Goal: Information Seeking & Learning: Learn about a topic

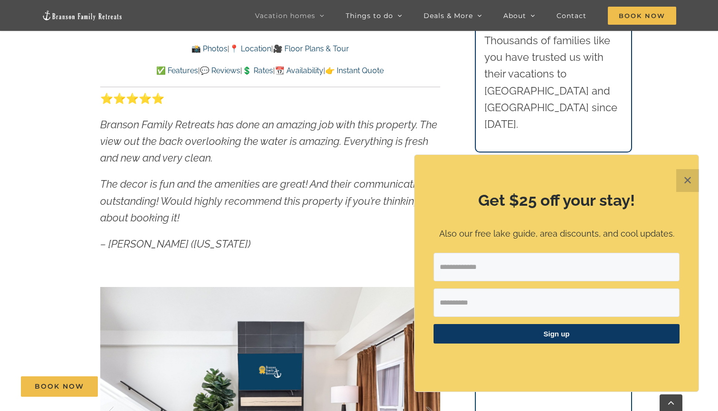
scroll to position [515, 0]
click at [686, 183] on button "✕" at bounding box center [687, 180] width 23 height 23
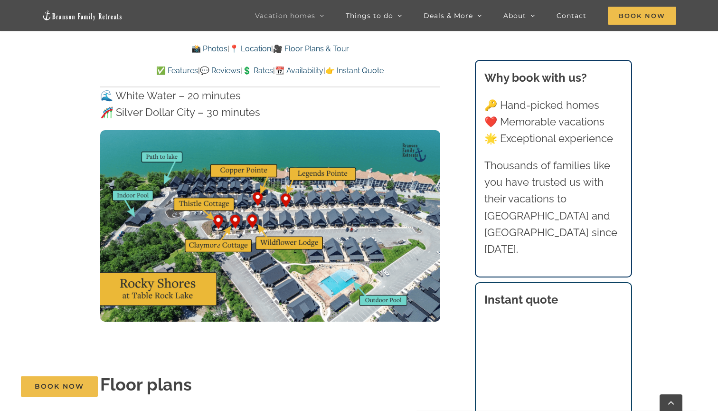
scroll to position [2936, 0]
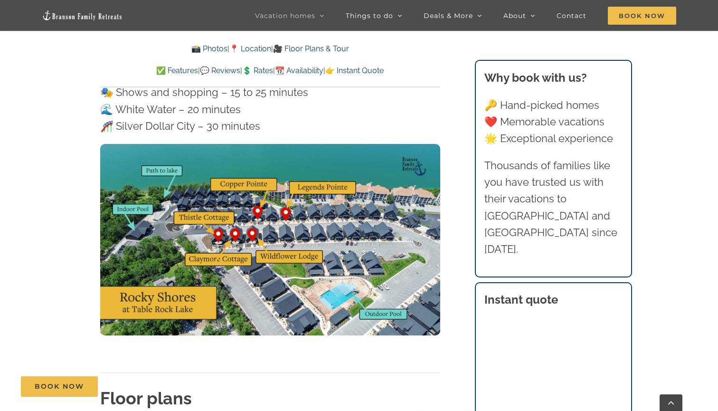
click at [202, 177] on img at bounding box center [270, 239] width 340 height 191
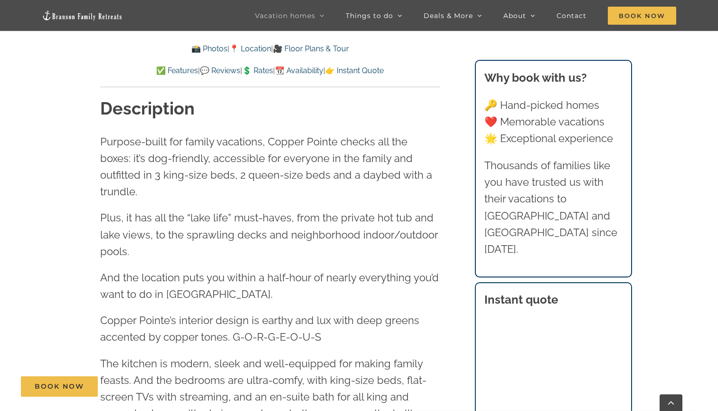
scroll to position [1005, 0]
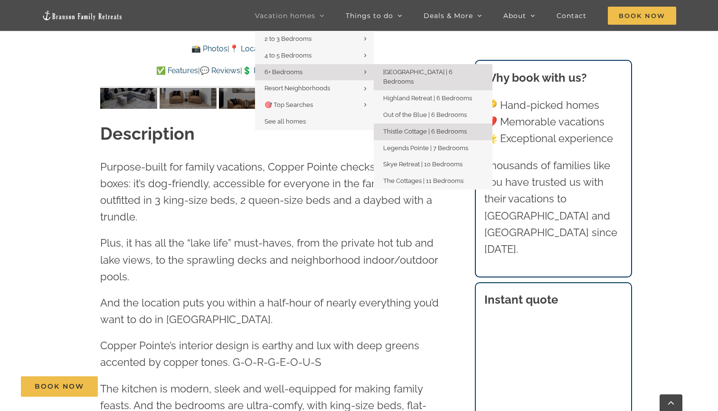
click at [402, 128] on span "Thistle Cottage | 6 Bedrooms" at bounding box center [425, 131] width 84 height 7
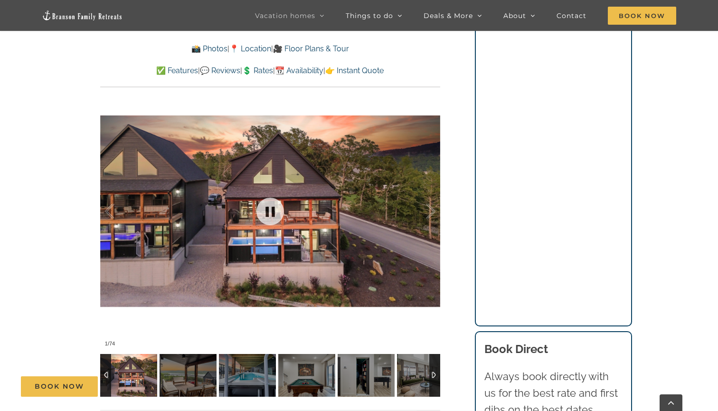
scroll to position [733, 0]
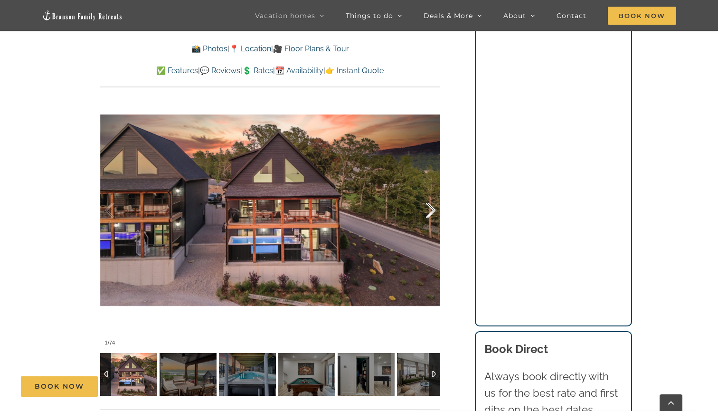
click at [430, 204] on div at bounding box center [420, 210] width 29 height 59
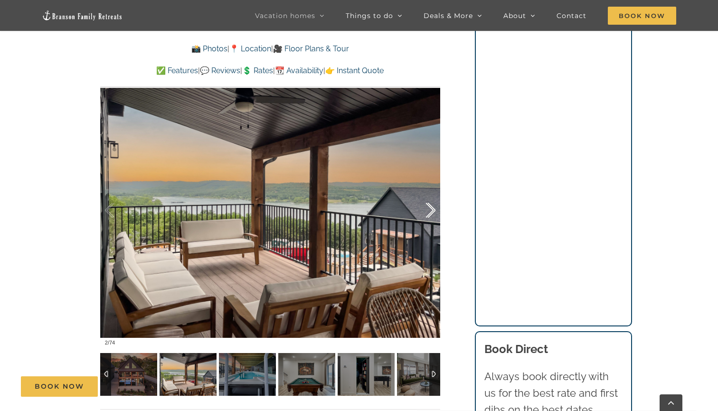
click at [432, 205] on div at bounding box center [420, 210] width 29 height 59
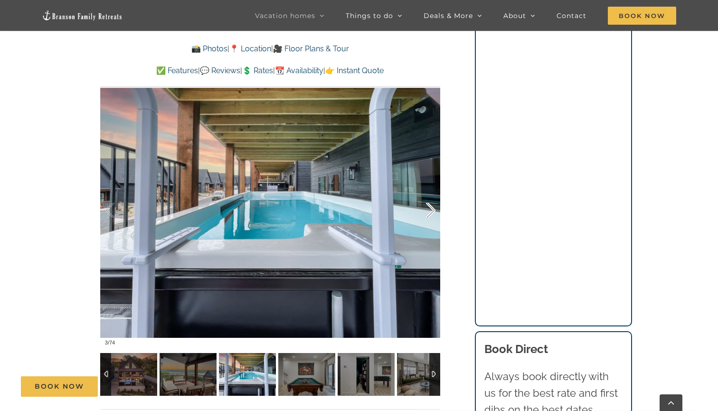
click at [432, 205] on div at bounding box center [420, 210] width 29 height 59
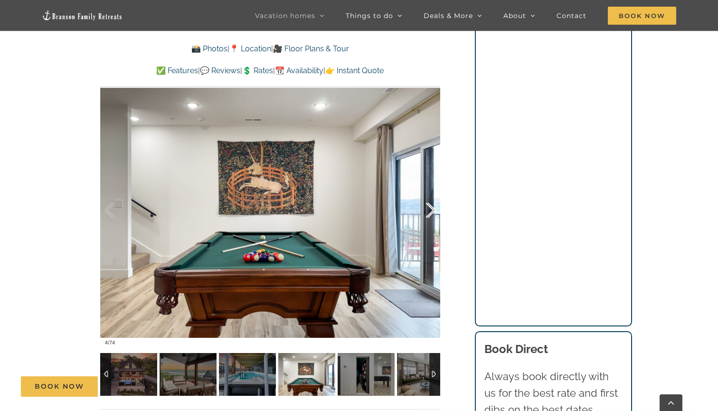
click at [432, 205] on div at bounding box center [420, 210] width 29 height 59
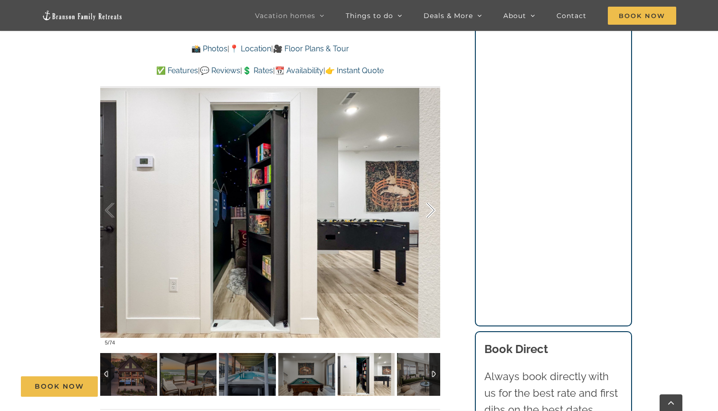
click at [434, 205] on div at bounding box center [420, 210] width 29 height 59
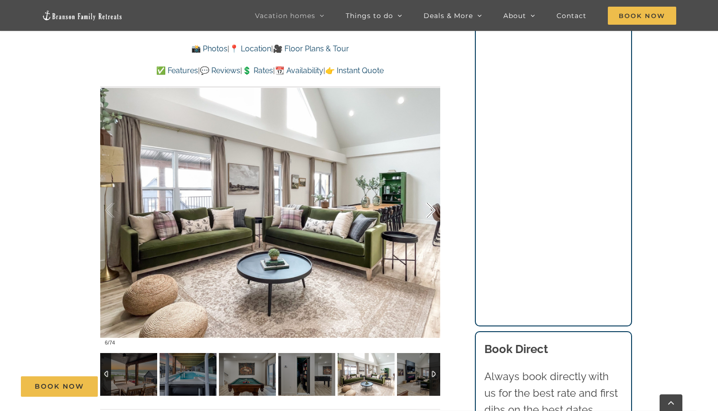
click at [434, 205] on div at bounding box center [420, 210] width 29 height 59
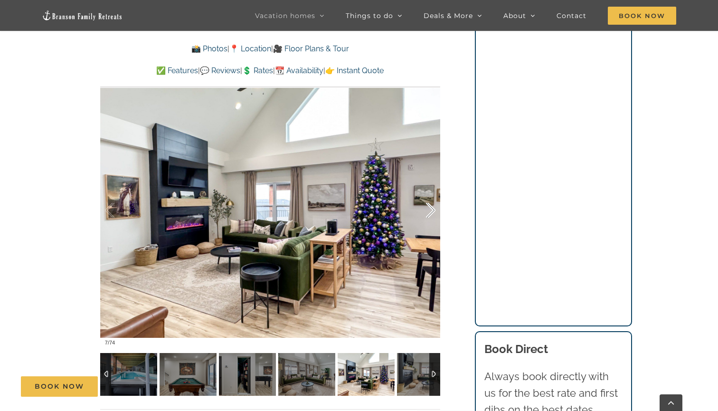
click at [434, 205] on div at bounding box center [420, 210] width 29 height 59
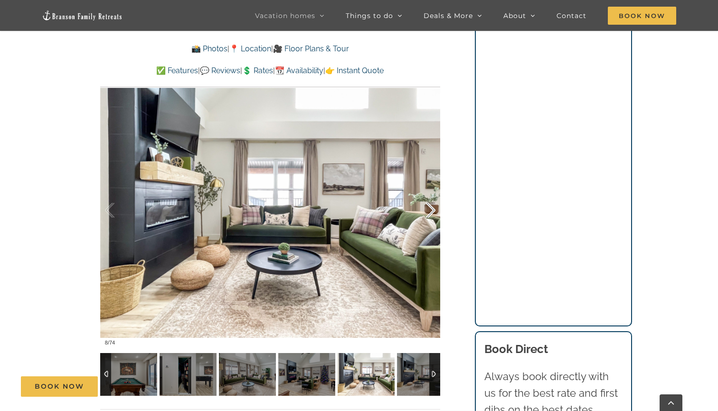
click at [434, 205] on div at bounding box center [420, 210] width 29 height 59
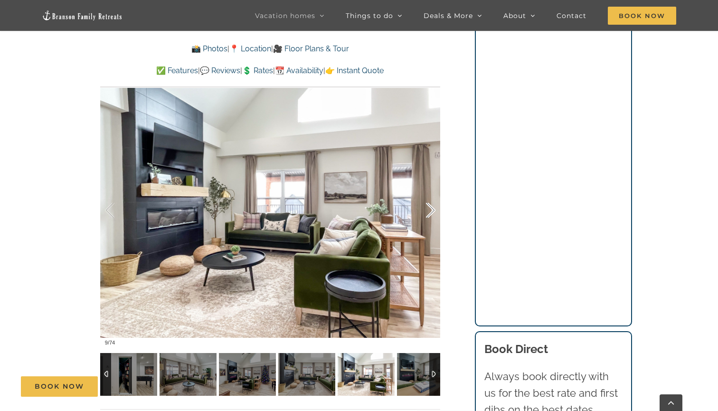
click at [434, 205] on div at bounding box center [420, 210] width 29 height 59
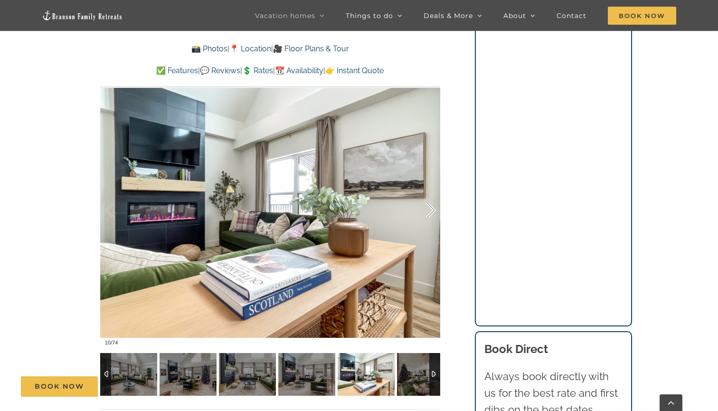
click at [434, 205] on div at bounding box center [420, 210] width 29 height 59
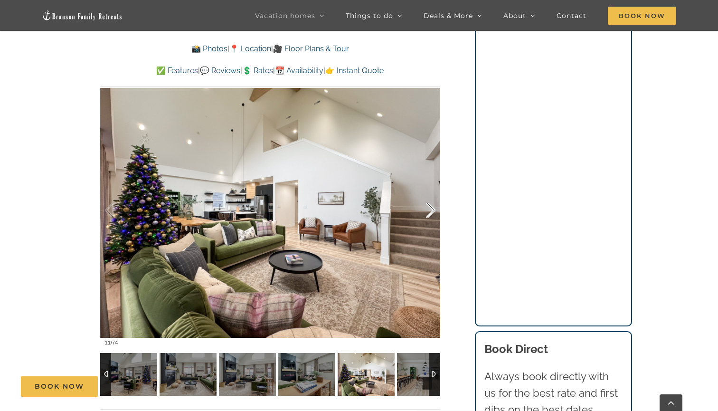
click at [434, 205] on div at bounding box center [420, 210] width 29 height 59
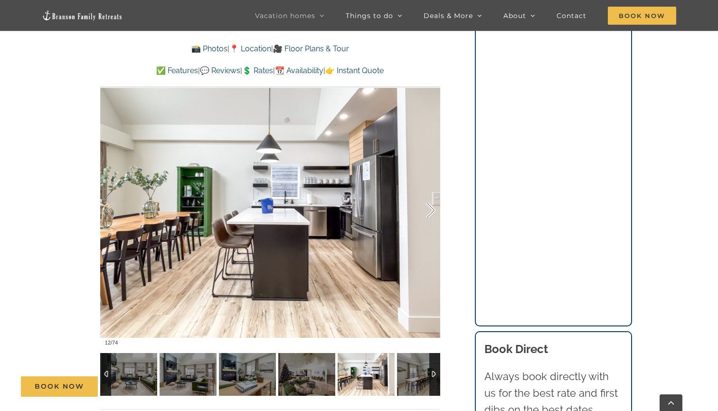
click at [434, 205] on div at bounding box center [420, 210] width 29 height 59
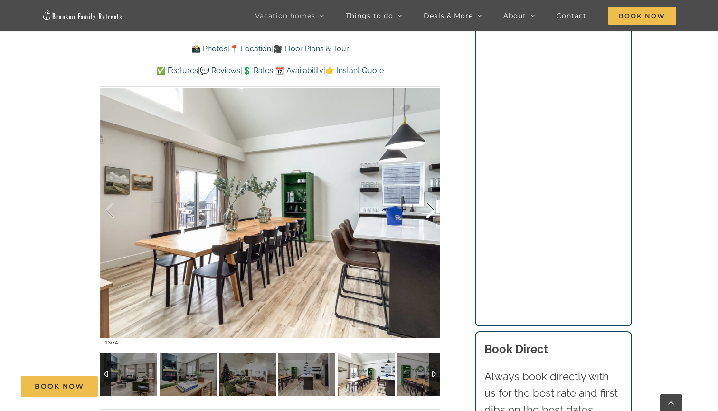
click at [434, 205] on div at bounding box center [420, 210] width 29 height 59
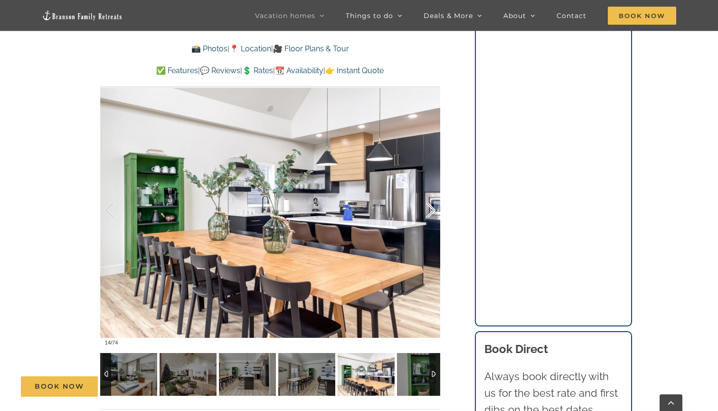
click at [434, 205] on div at bounding box center [420, 210] width 29 height 59
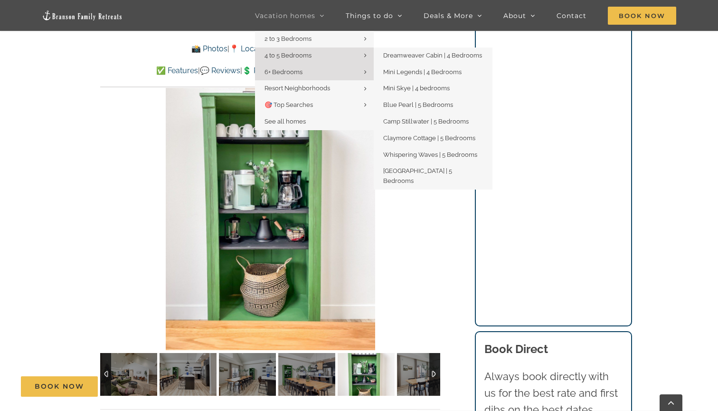
click at [344, 55] on link "4 to 5 Bedrooms" at bounding box center [314, 56] width 119 height 17
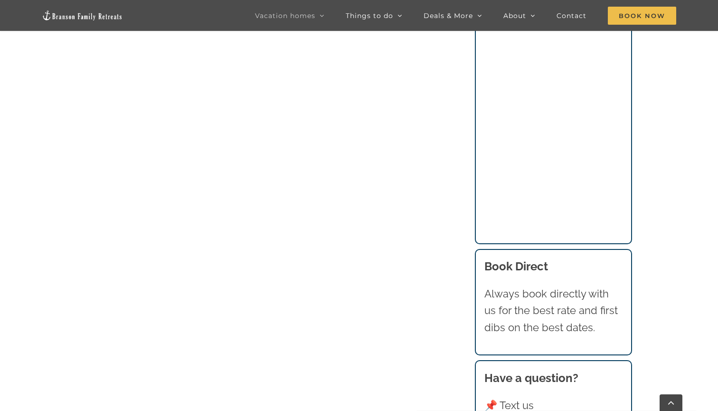
scroll to position [851, 0]
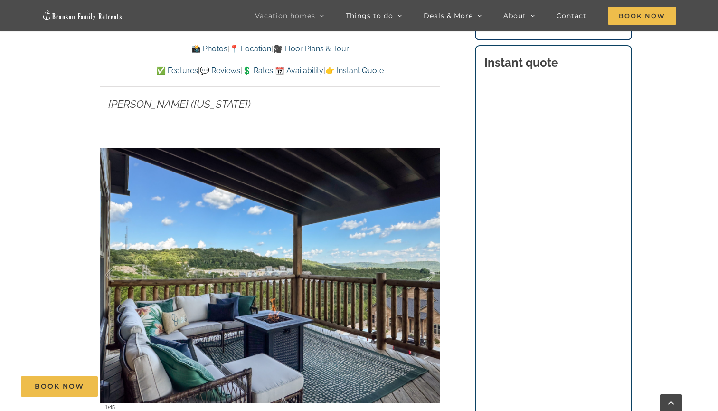
scroll to position [629, 0]
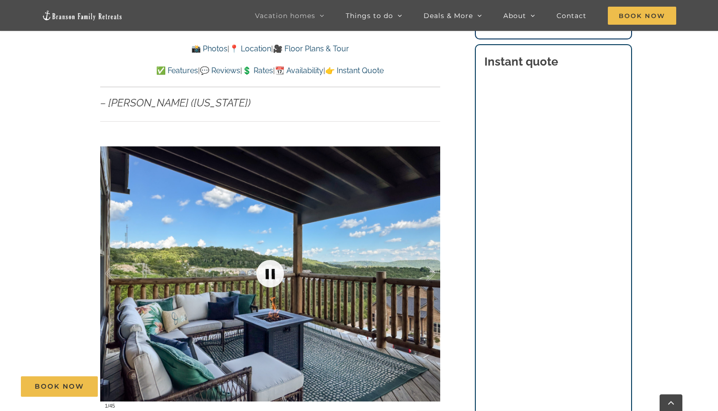
click at [267, 255] on link at bounding box center [270, 274] width 38 height 38
click at [272, 255] on link at bounding box center [270, 274] width 38 height 38
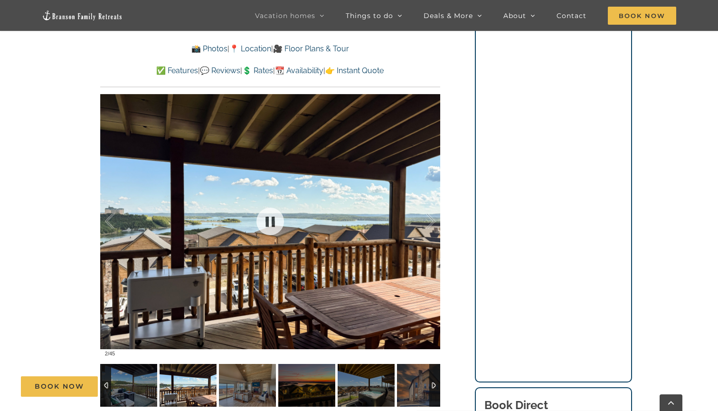
scroll to position [724, 0]
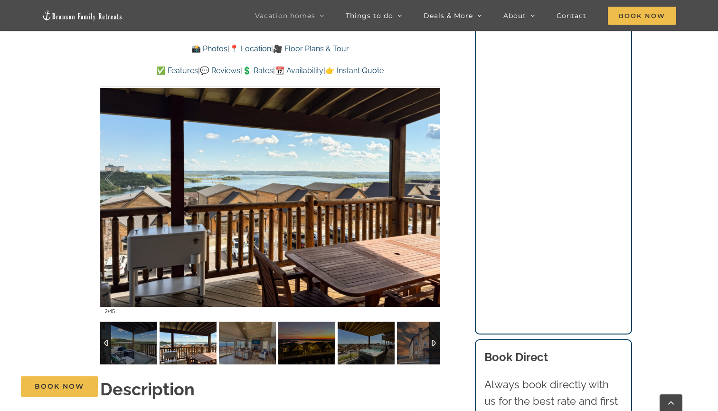
click at [200, 322] on img at bounding box center [188, 343] width 57 height 43
click at [241, 322] on img at bounding box center [247, 343] width 57 height 43
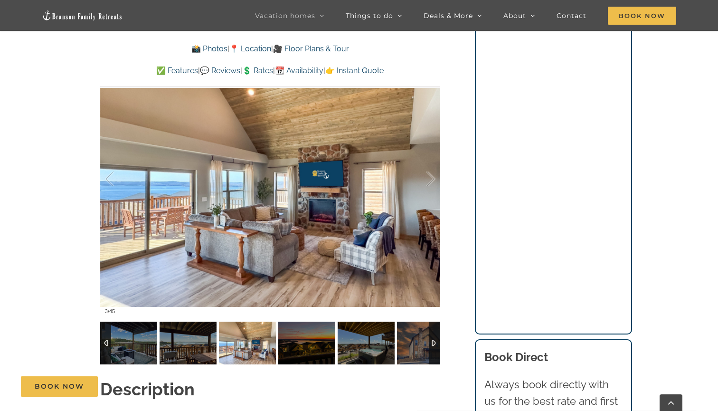
click at [302, 324] on img at bounding box center [306, 343] width 57 height 43
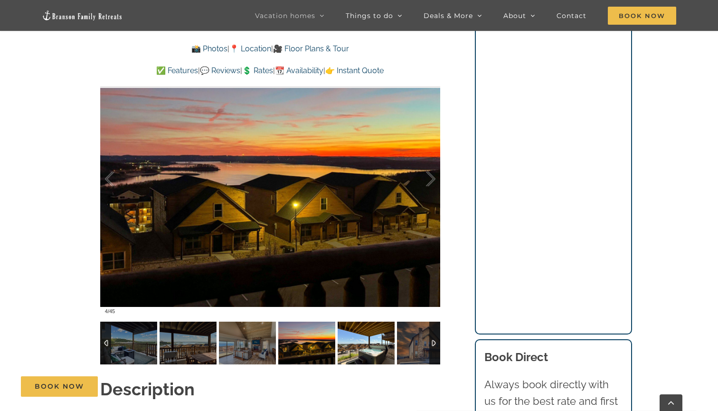
click at [357, 324] on img at bounding box center [366, 343] width 57 height 43
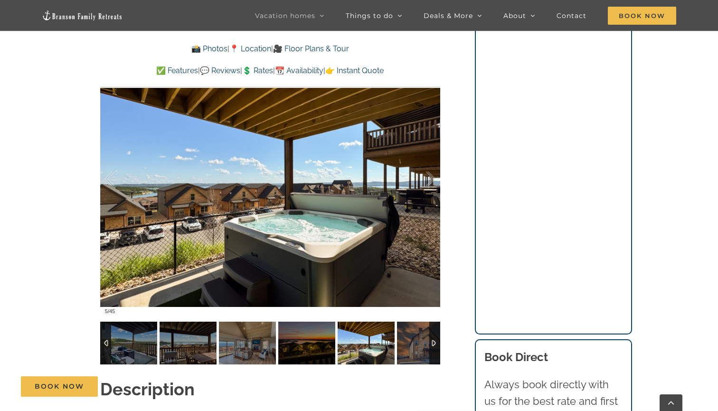
click at [393, 323] on img at bounding box center [366, 343] width 57 height 43
click at [402, 324] on img at bounding box center [425, 343] width 57 height 43
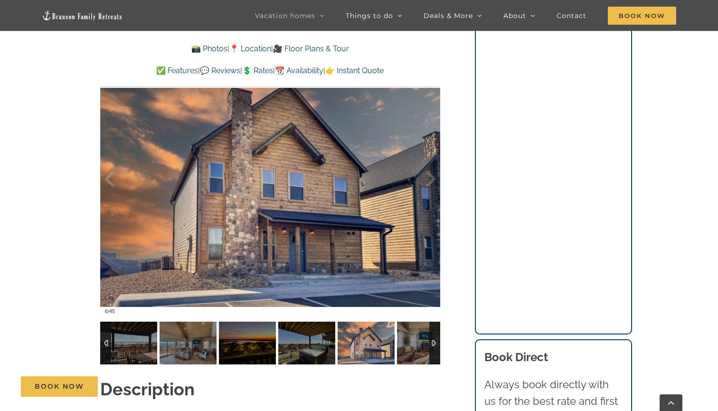
click at [433, 324] on div at bounding box center [434, 343] width 11 height 43
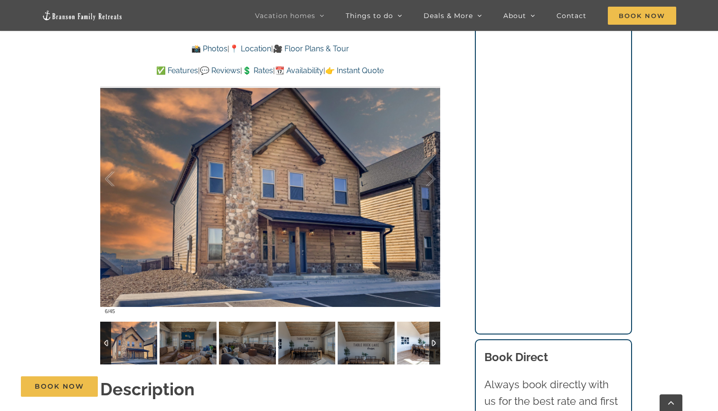
click at [415, 324] on img at bounding box center [425, 343] width 57 height 43
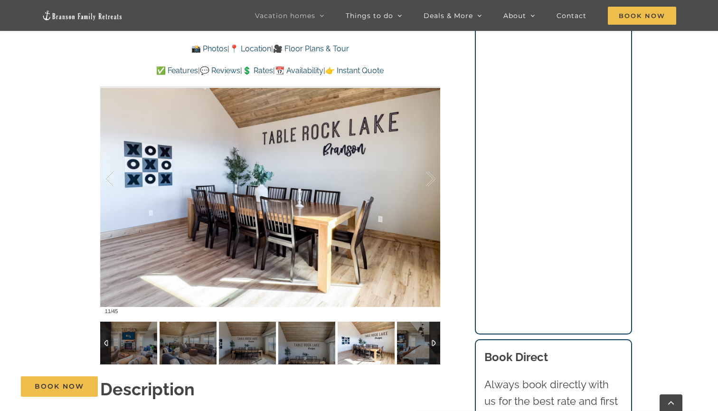
click at [373, 322] on img at bounding box center [366, 343] width 57 height 43
click at [413, 323] on img at bounding box center [425, 343] width 57 height 43
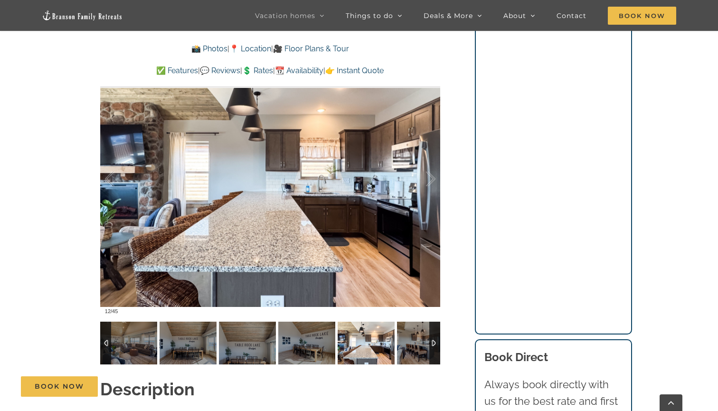
click at [433, 323] on div at bounding box center [434, 343] width 11 height 43
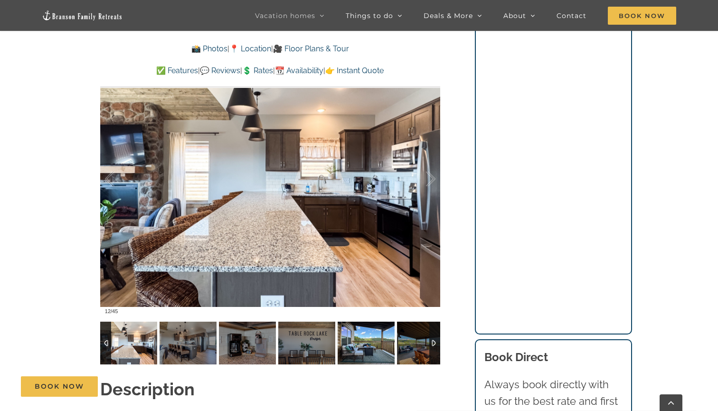
click at [379, 325] on img at bounding box center [366, 343] width 57 height 43
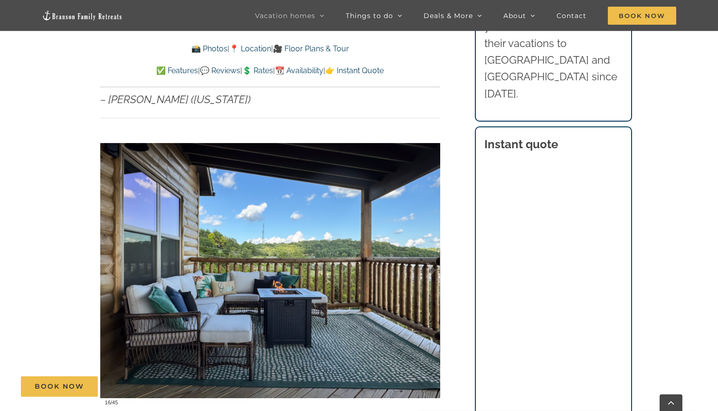
scroll to position [486, 0]
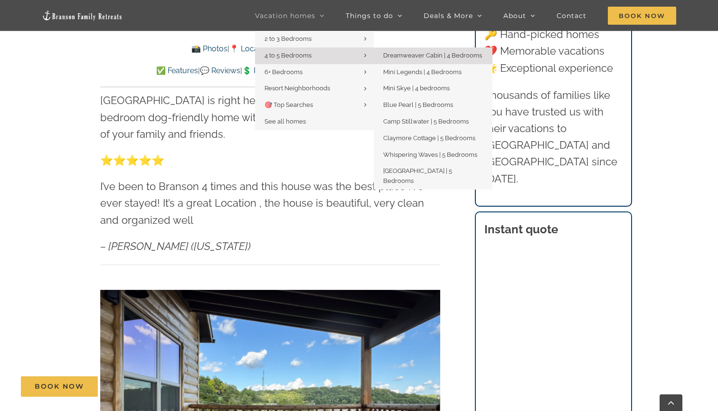
click at [349, 53] on link "4 to 5 Bedrooms" at bounding box center [314, 56] width 119 height 17
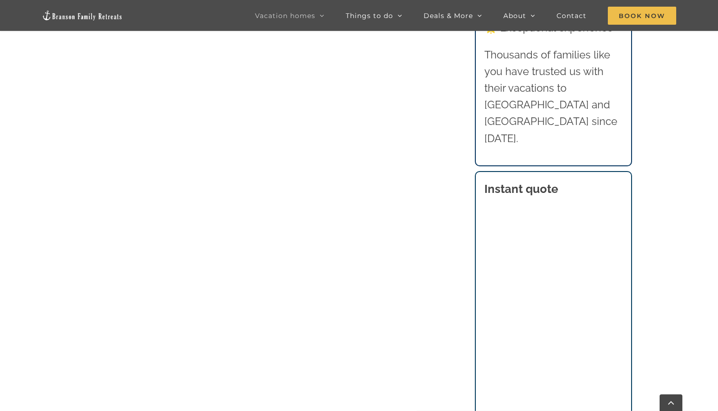
scroll to position [828, 0]
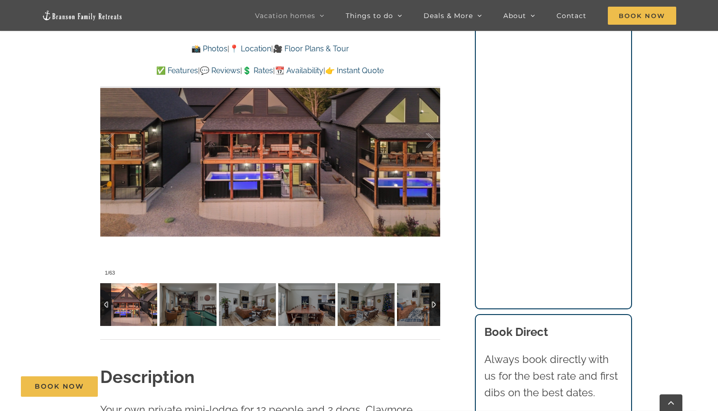
scroll to position [750, 0]
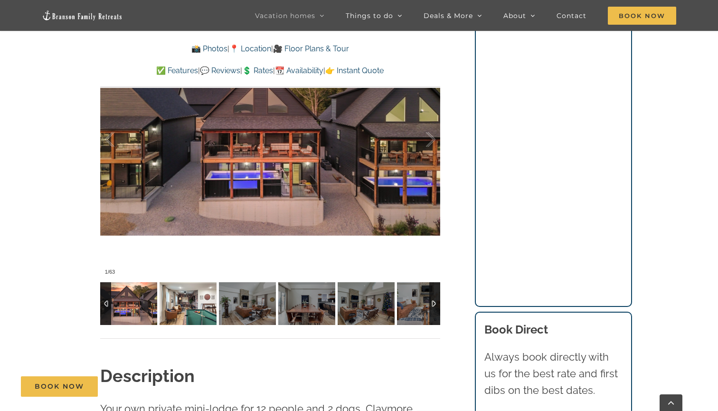
click at [195, 305] on img at bounding box center [188, 303] width 57 height 43
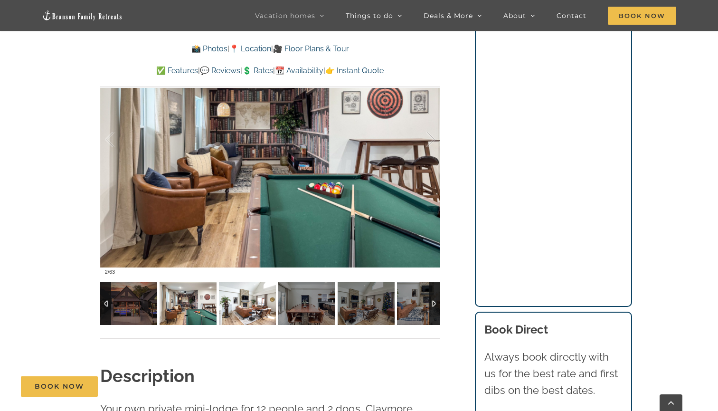
click at [231, 307] on img at bounding box center [247, 303] width 57 height 43
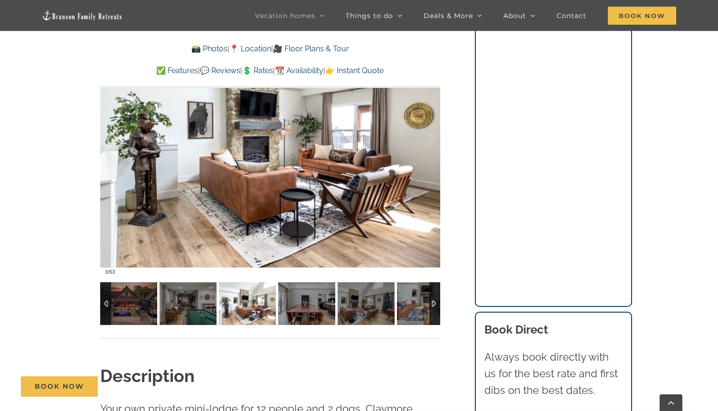
click at [267, 309] on img at bounding box center [247, 303] width 57 height 43
click at [300, 309] on img at bounding box center [306, 303] width 57 height 43
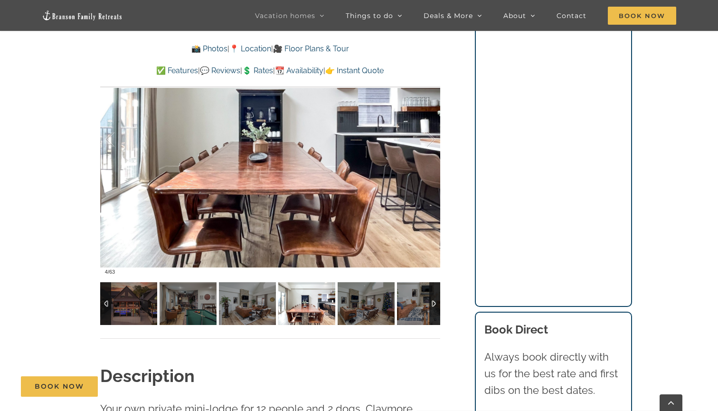
click at [332, 308] on img at bounding box center [306, 303] width 57 height 43
click at [351, 307] on img at bounding box center [366, 303] width 57 height 43
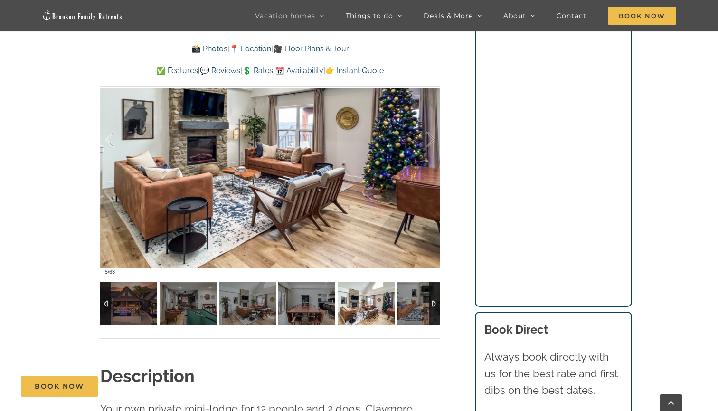
click at [382, 303] on img at bounding box center [366, 303] width 57 height 43
click at [409, 305] on img at bounding box center [425, 303] width 57 height 43
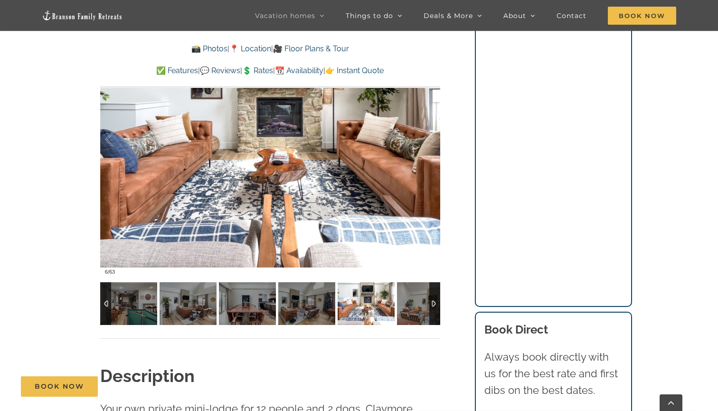
click at [434, 302] on div at bounding box center [434, 303] width 11 height 43
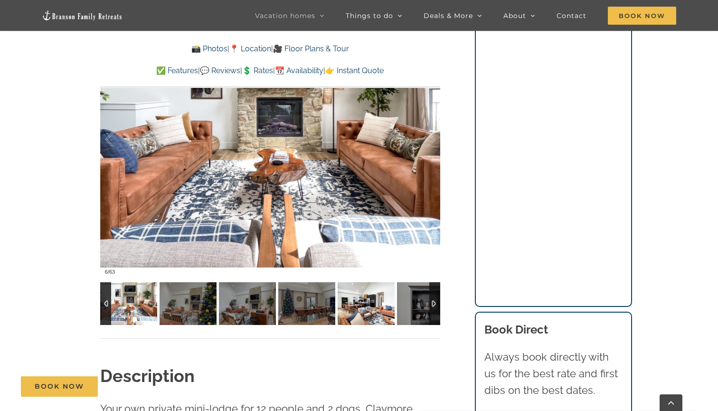
click at [372, 308] on img at bounding box center [366, 303] width 57 height 43
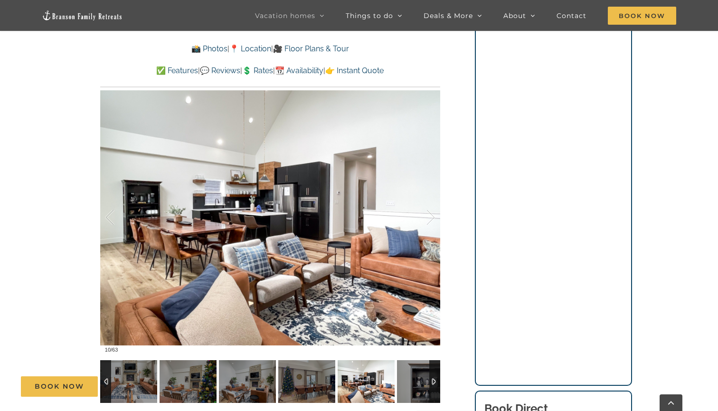
scroll to position [669, 0]
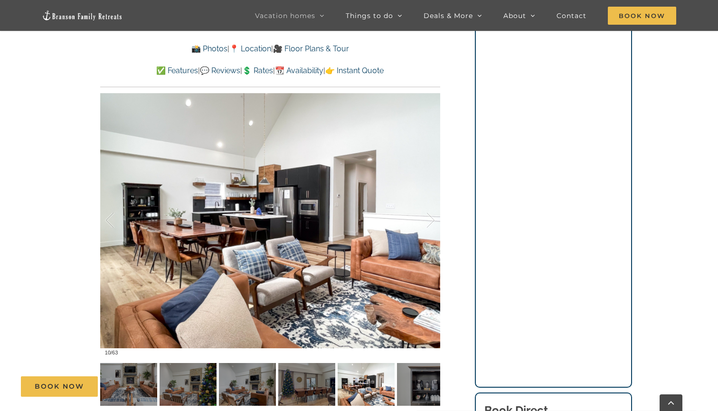
click at [416, 391] on div "Book Now" at bounding box center [366, 386] width 691 height 20
click at [406, 376] on div "Book Now" at bounding box center [366, 386] width 691 height 20
click at [435, 217] on div at bounding box center [420, 220] width 29 height 59
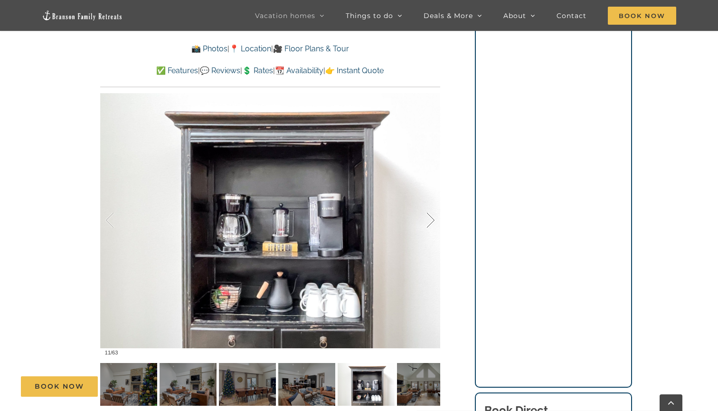
click at [435, 217] on div at bounding box center [420, 220] width 29 height 59
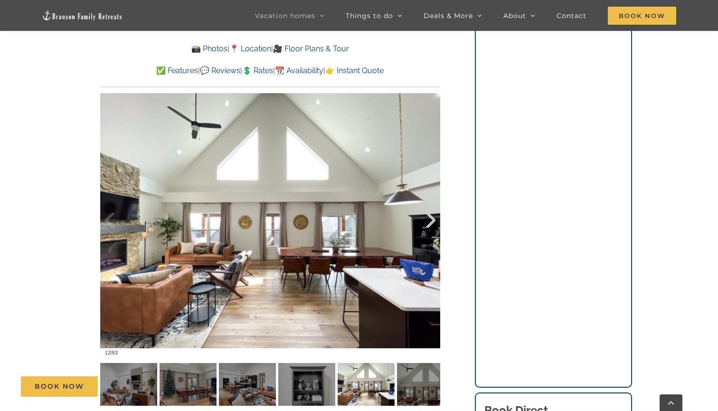
click at [435, 217] on div at bounding box center [420, 220] width 29 height 59
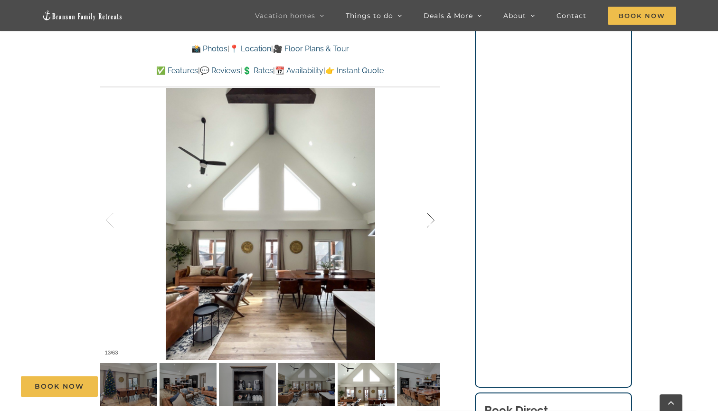
click at [435, 217] on div at bounding box center [420, 220] width 29 height 59
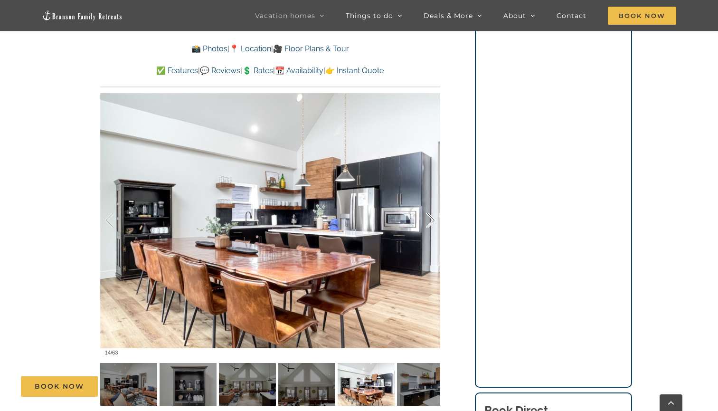
click at [435, 217] on div at bounding box center [420, 220] width 29 height 59
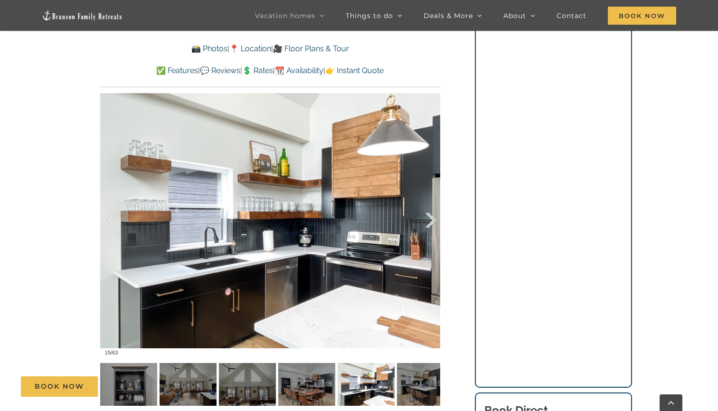
click at [435, 217] on div at bounding box center [420, 220] width 29 height 59
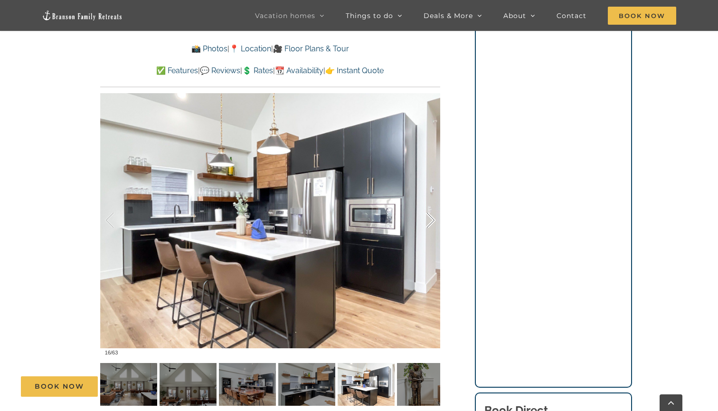
click at [435, 217] on div at bounding box center [420, 220] width 29 height 59
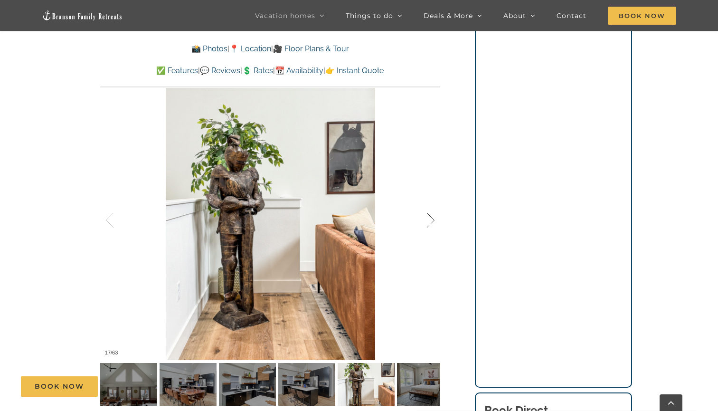
click at [435, 217] on div at bounding box center [420, 220] width 29 height 59
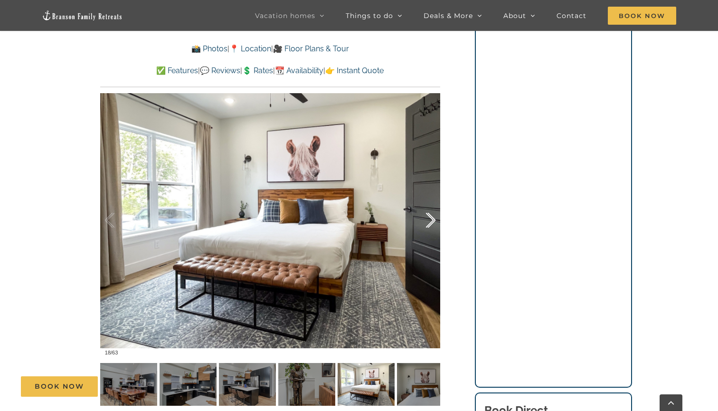
click at [435, 217] on div at bounding box center [420, 220] width 29 height 59
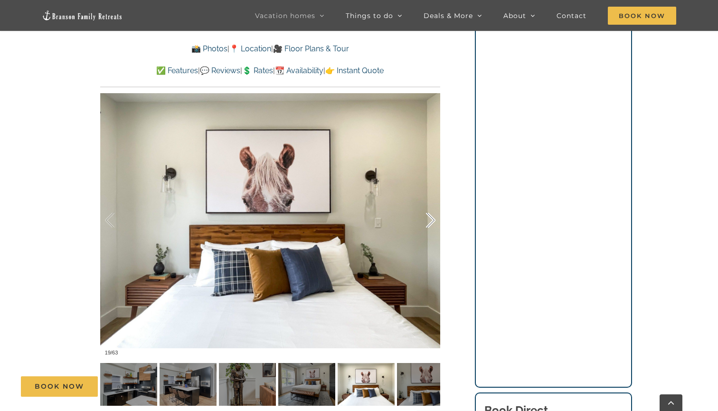
click at [435, 217] on div at bounding box center [420, 220] width 29 height 59
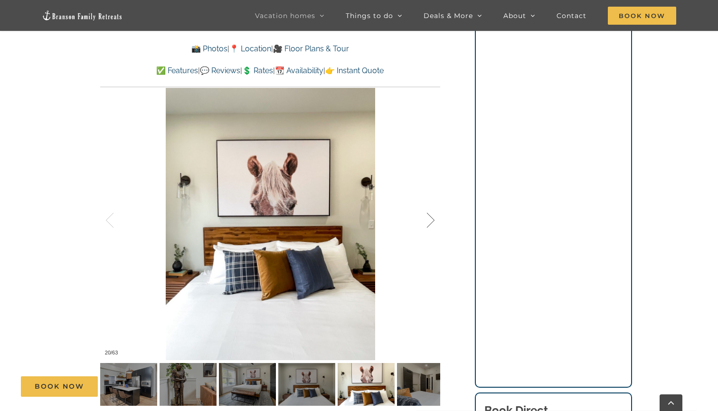
click at [435, 217] on div at bounding box center [420, 220] width 29 height 59
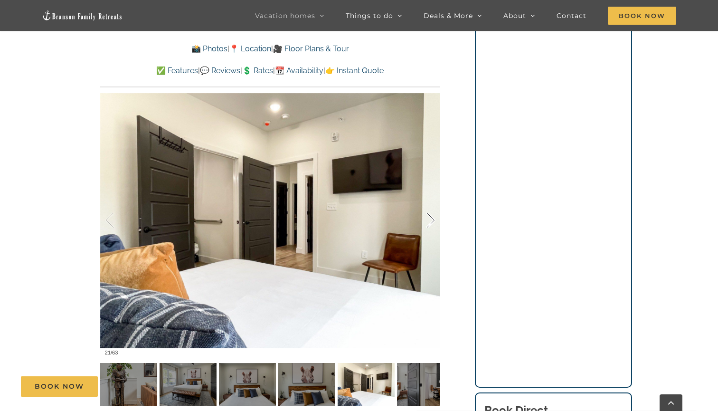
click at [435, 217] on div at bounding box center [420, 220] width 29 height 59
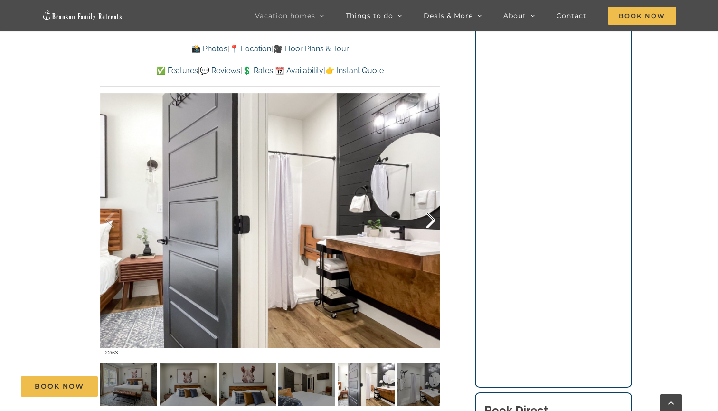
click at [435, 217] on div at bounding box center [420, 220] width 29 height 59
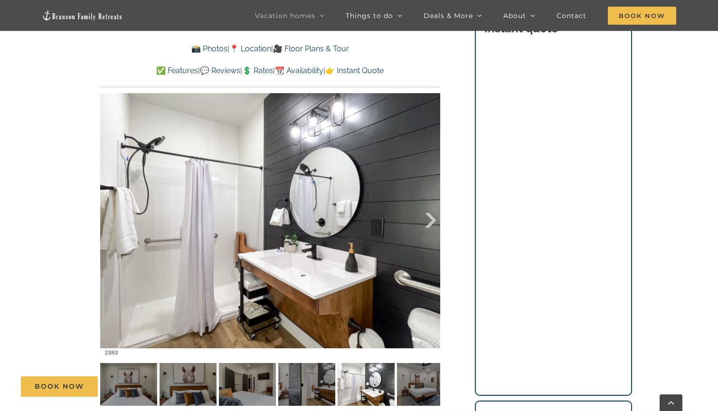
scroll to position [648, 0]
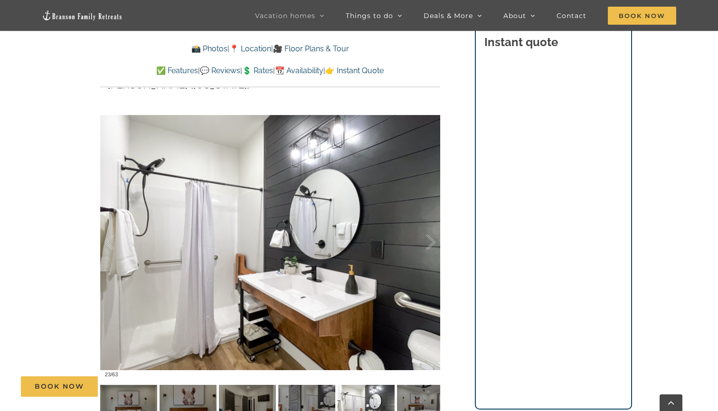
click at [257, 67] on link "💲 Rates" at bounding box center [257, 70] width 31 height 9
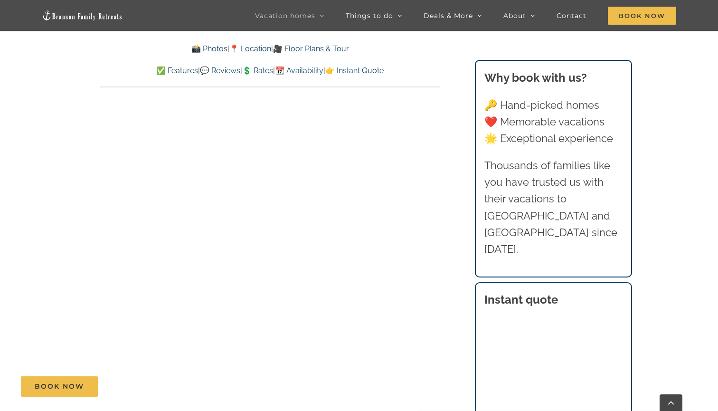
scroll to position [5726, 0]
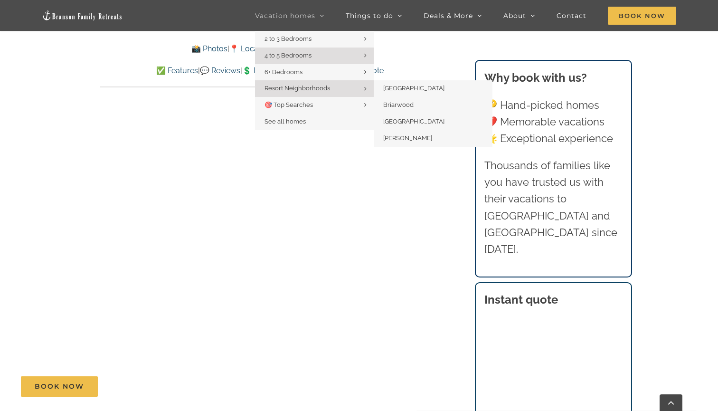
click at [309, 85] on span "Resort Neighborhoods" at bounding box center [298, 88] width 66 height 7
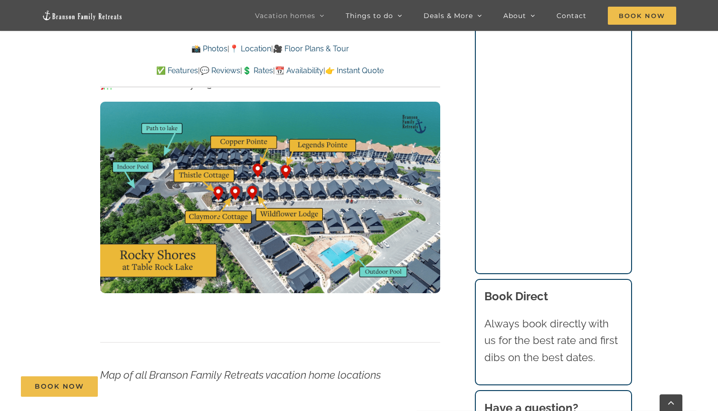
scroll to position [3141, 0]
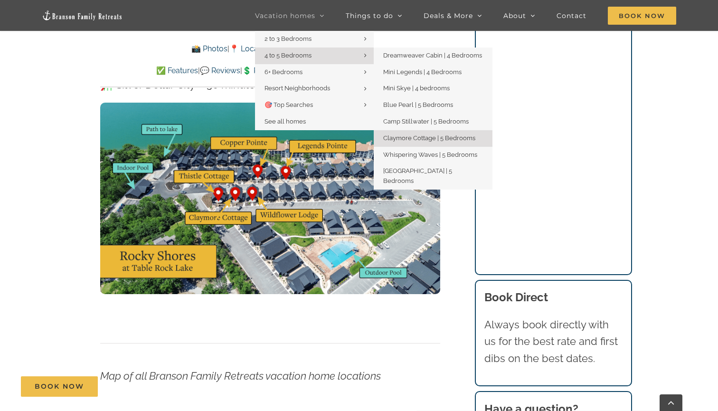
click at [388, 134] on span "Claymore Cottage | 5 Bedrooms" at bounding box center [429, 137] width 92 height 7
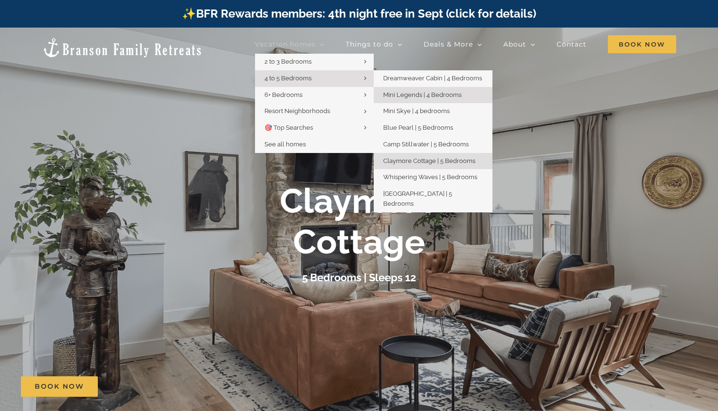
click at [401, 92] on span "Mini Legends | 4 Bedrooms" at bounding box center [422, 94] width 78 height 7
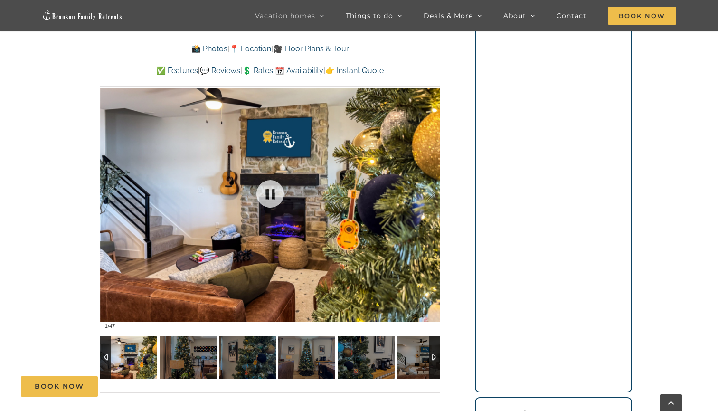
scroll to position [662, 0]
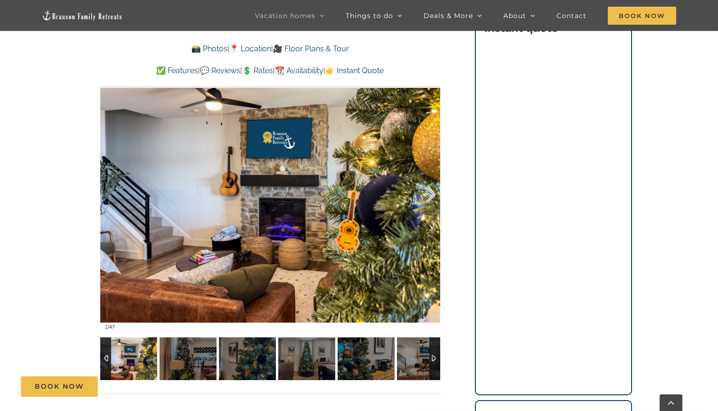
click at [429, 196] on div at bounding box center [420, 194] width 29 height 59
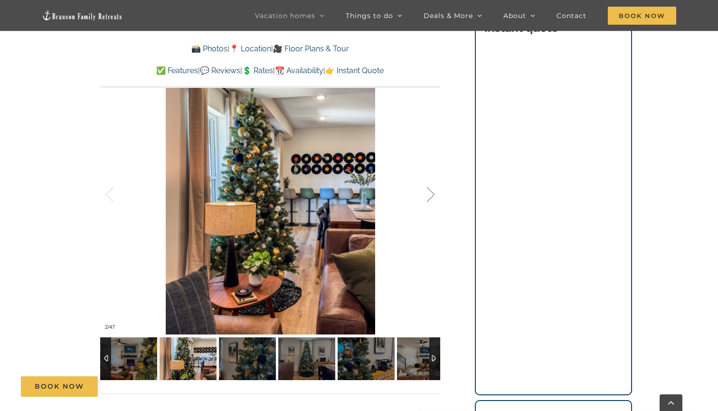
click at [429, 197] on div at bounding box center [420, 194] width 29 height 59
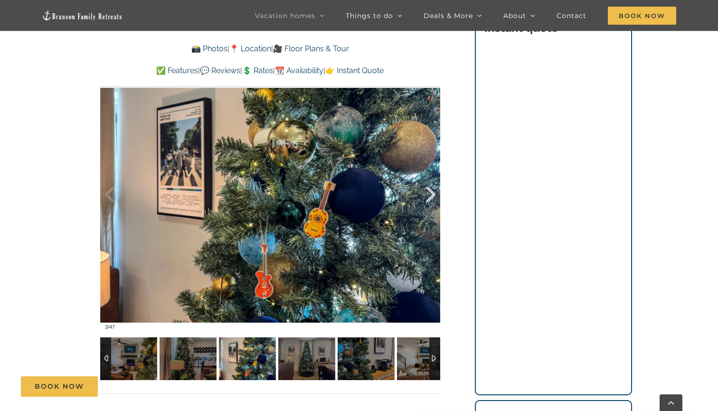
click at [429, 197] on div at bounding box center [420, 194] width 29 height 59
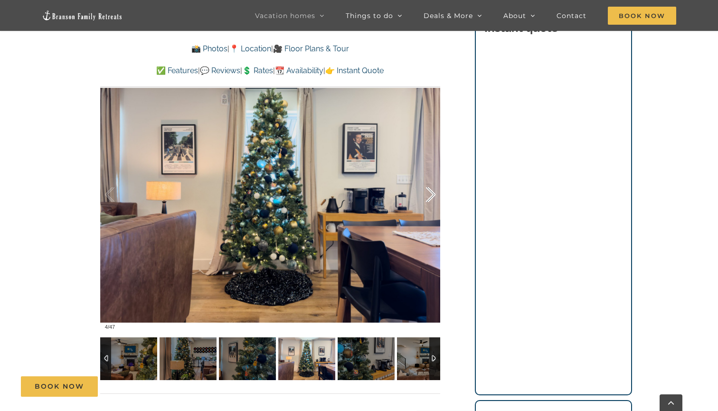
click at [429, 197] on div at bounding box center [420, 194] width 29 height 59
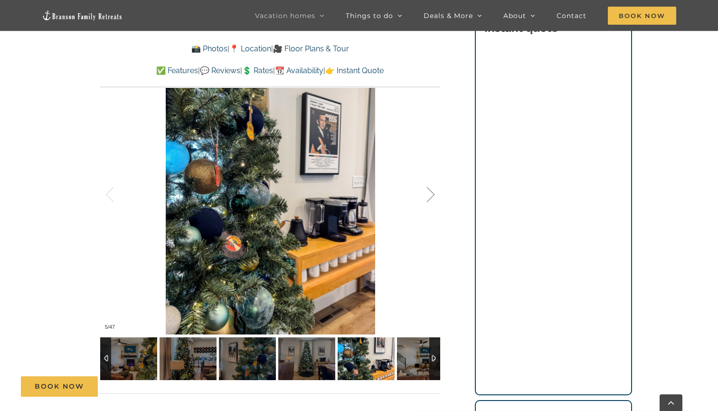
click at [429, 197] on div at bounding box center [420, 194] width 29 height 59
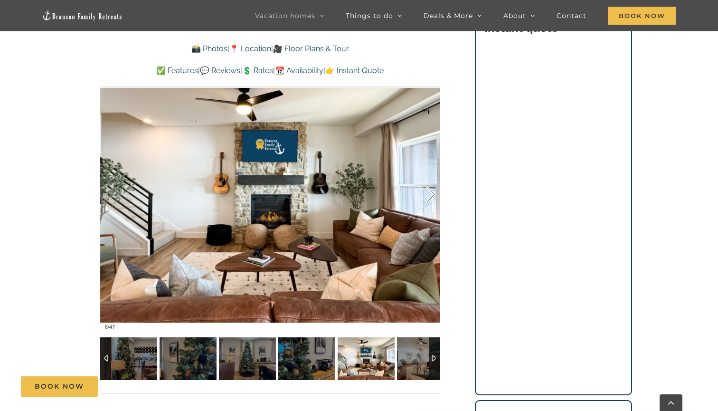
click at [429, 197] on div at bounding box center [420, 194] width 29 height 59
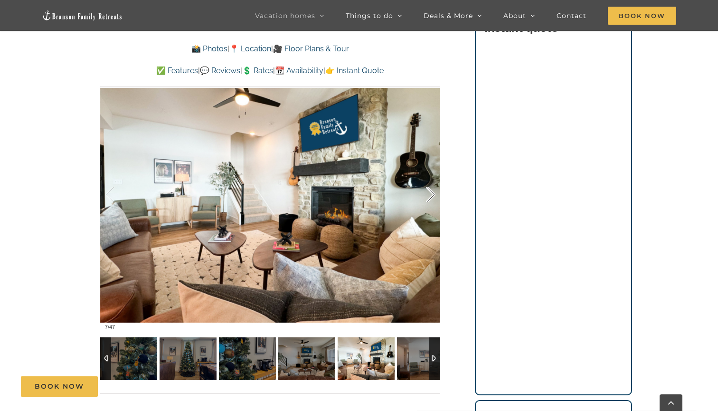
click at [429, 197] on div at bounding box center [420, 194] width 29 height 59
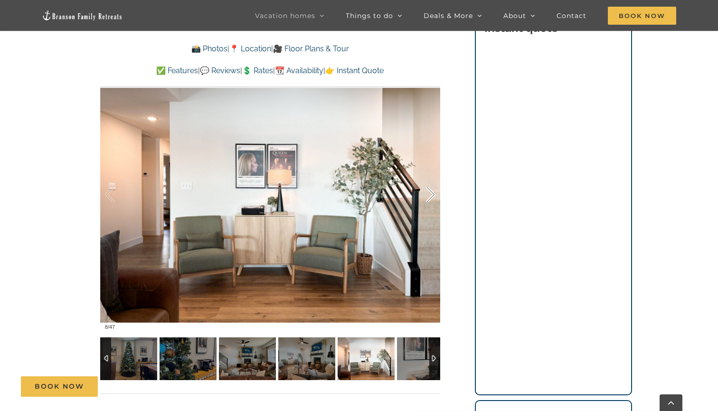
click at [429, 197] on div at bounding box center [420, 194] width 29 height 59
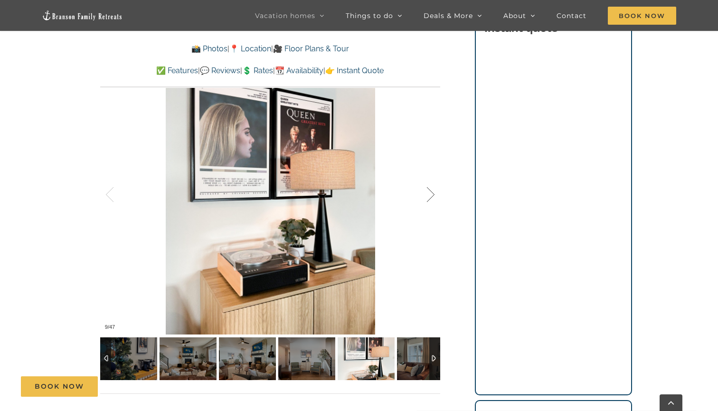
click at [429, 197] on div at bounding box center [420, 194] width 29 height 59
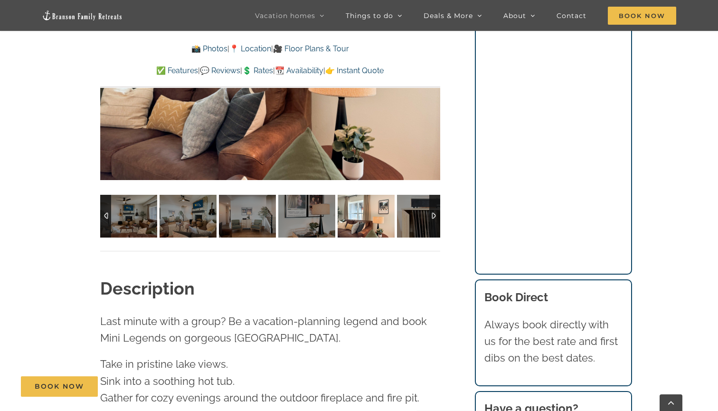
scroll to position [809, 0]
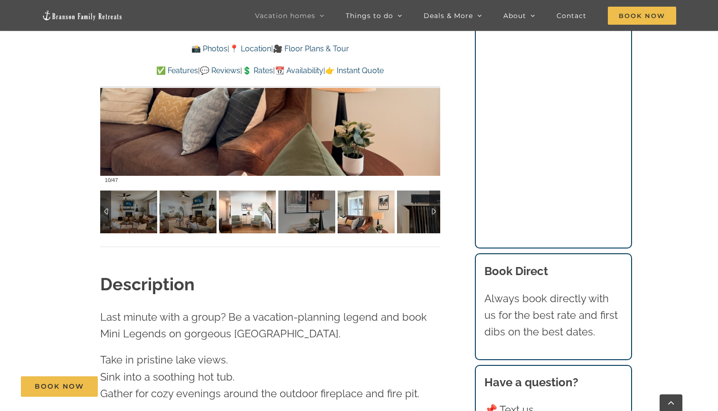
click at [248, 225] on img at bounding box center [247, 212] width 57 height 43
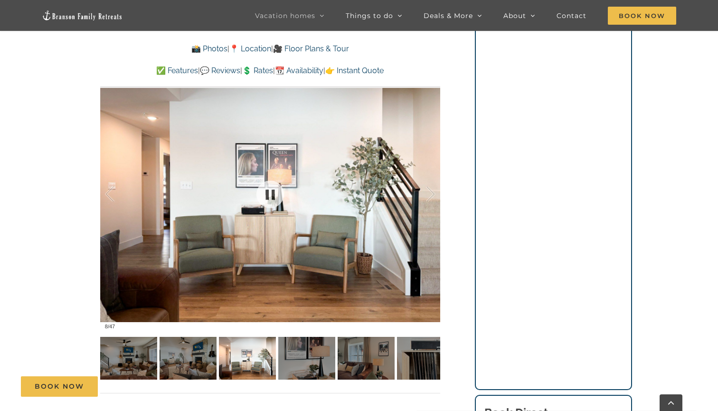
scroll to position [686, 0]
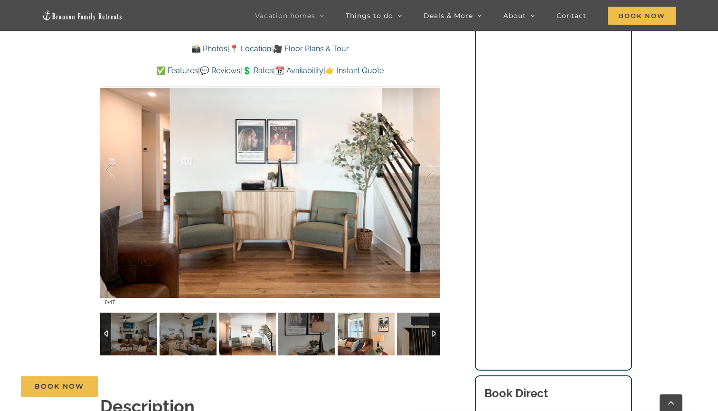
click at [359, 328] on img at bounding box center [366, 334] width 57 height 43
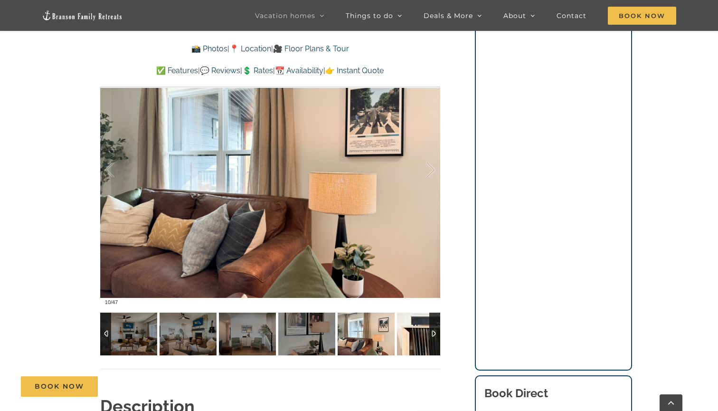
click at [425, 331] on img at bounding box center [425, 334] width 57 height 43
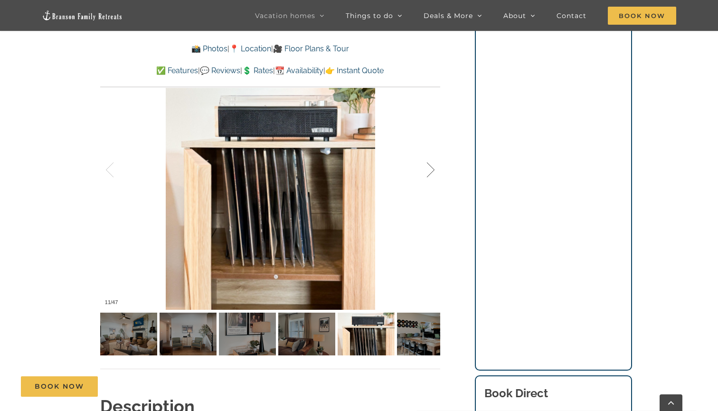
click at [431, 172] on div at bounding box center [420, 170] width 29 height 59
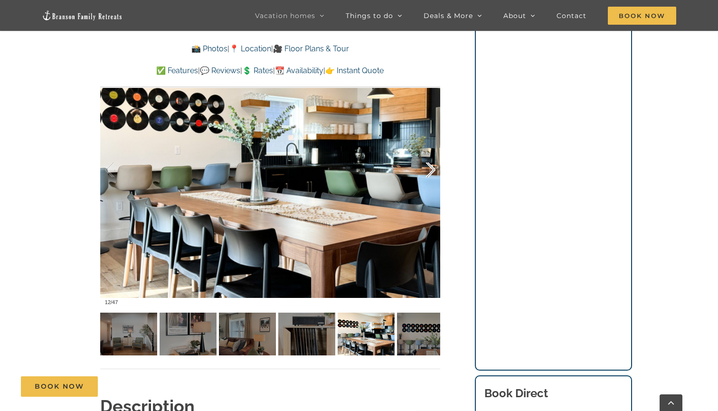
click at [431, 172] on div at bounding box center [420, 170] width 29 height 59
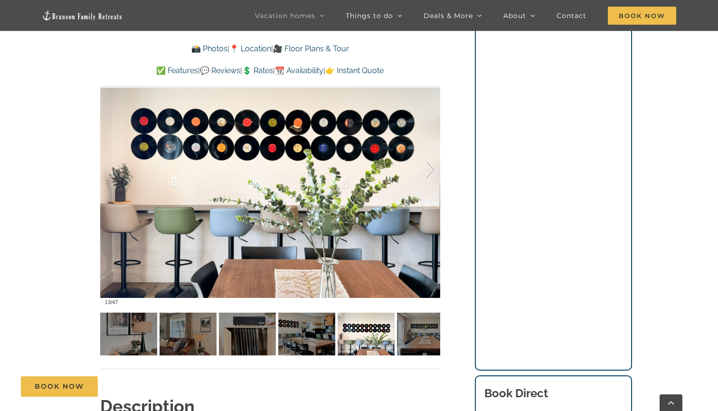
click at [431, 172] on div at bounding box center [420, 170] width 29 height 59
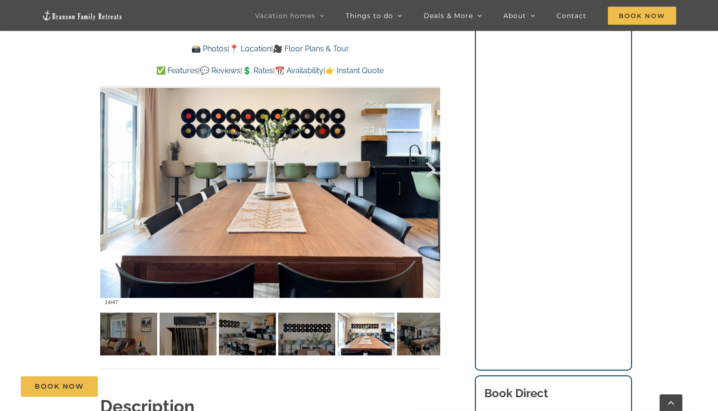
click at [431, 172] on div at bounding box center [420, 170] width 29 height 59
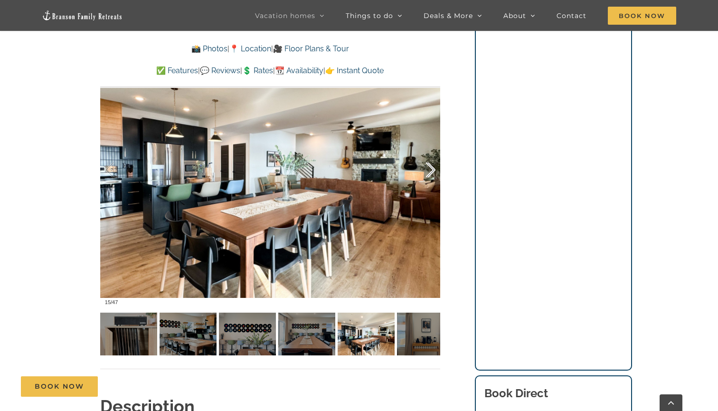
click at [431, 172] on div at bounding box center [420, 170] width 29 height 59
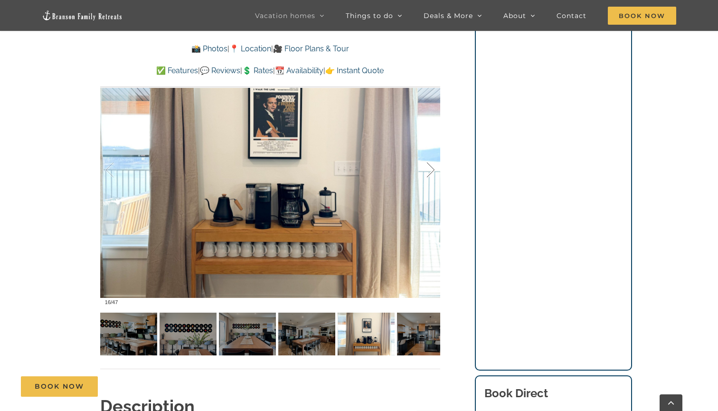
click at [431, 172] on div at bounding box center [420, 170] width 29 height 59
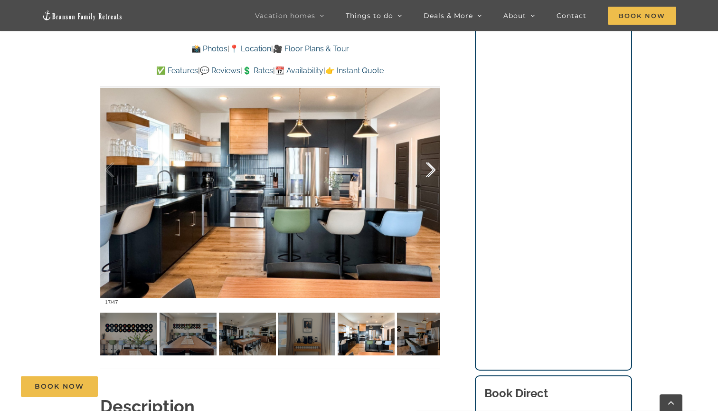
click at [431, 172] on div at bounding box center [420, 170] width 29 height 59
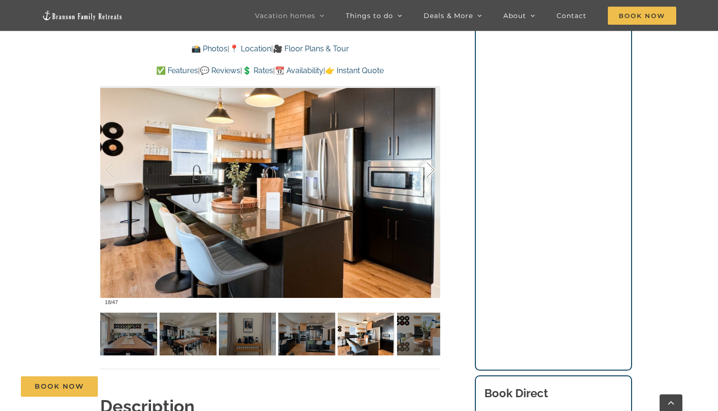
click at [431, 172] on div at bounding box center [420, 170] width 29 height 59
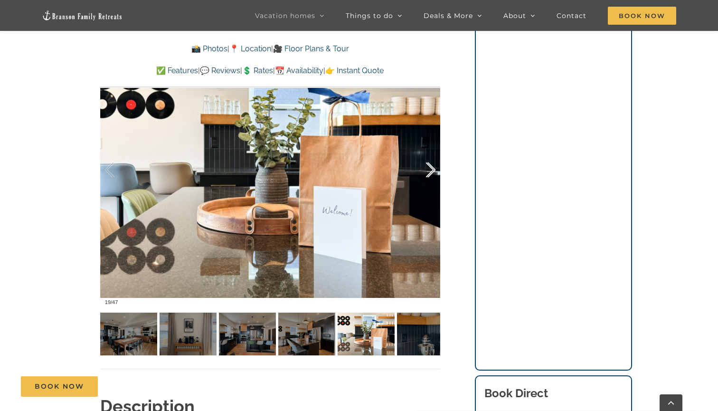
click at [431, 172] on div at bounding box center [420, 170] width 29 height 59
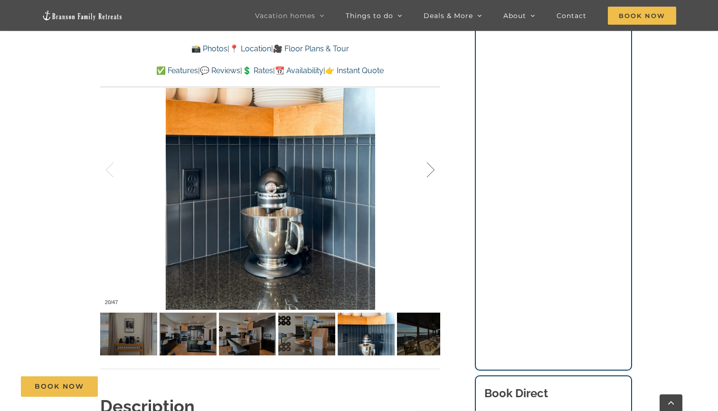
click at [431, 172] on div at bounding box center [420, 170] width 29 height 59
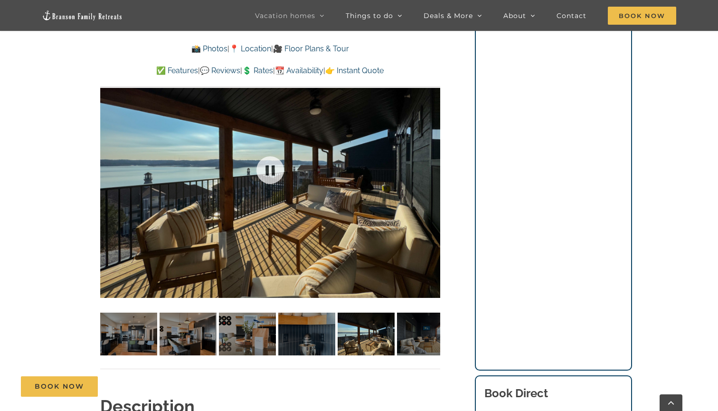
click at [431, 172] on div at bounding box center [270, 169] width 340 height 279
click at [429, 166] on div at bounding box center [420, 170] width 29 height 59
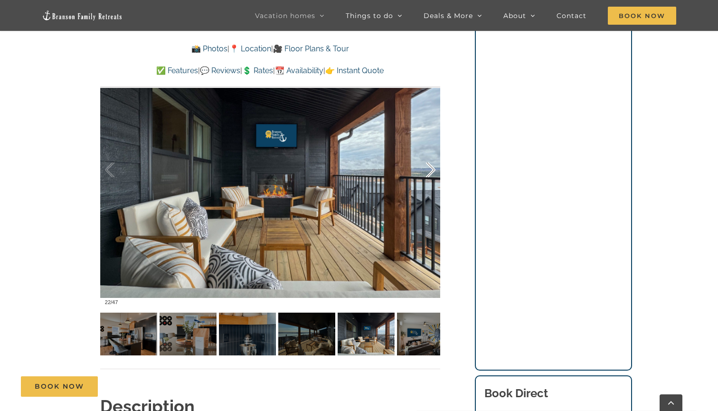
click at [429, 166] on div at bounding box center [420, 170] width 29 height 59
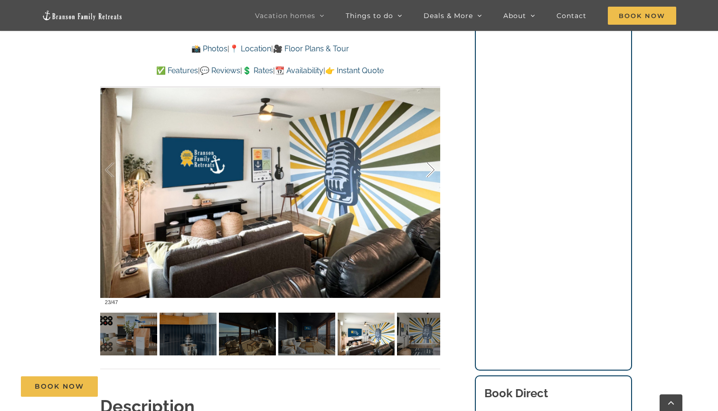
click at [429, 166] on div at bounding box center [420, 170] width 29 height 59
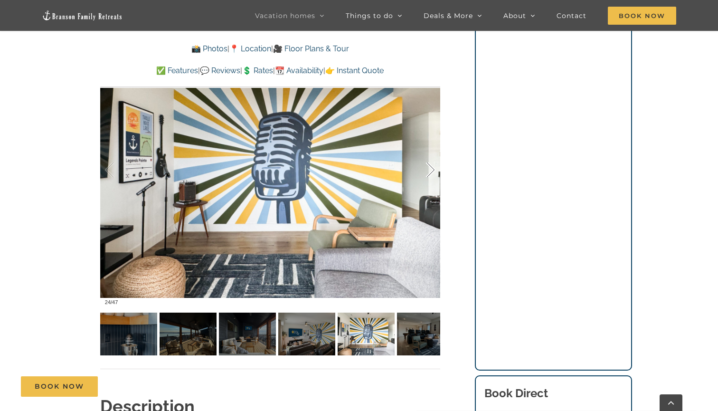
click at [429, 166] on div at bounding box center [420, 170] width 29 height 59
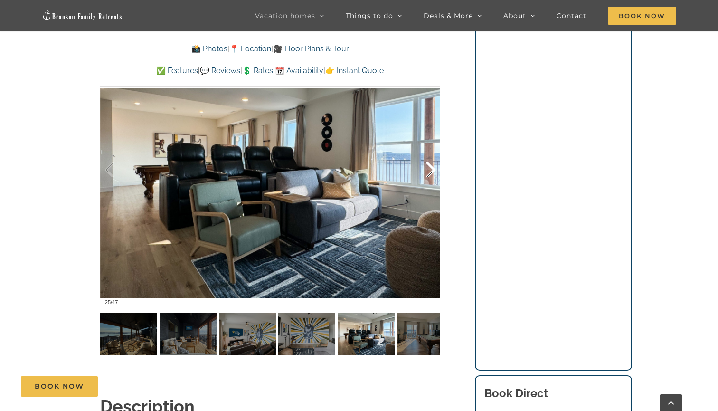
click at [429, 166] on div at bounding box center [420, 170] width 29 height 59
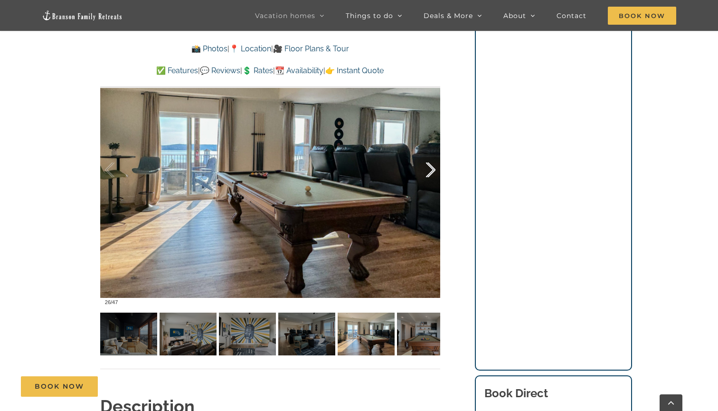
click at [429, 166] on div at bounding box center [420, 170] width 29 height 59
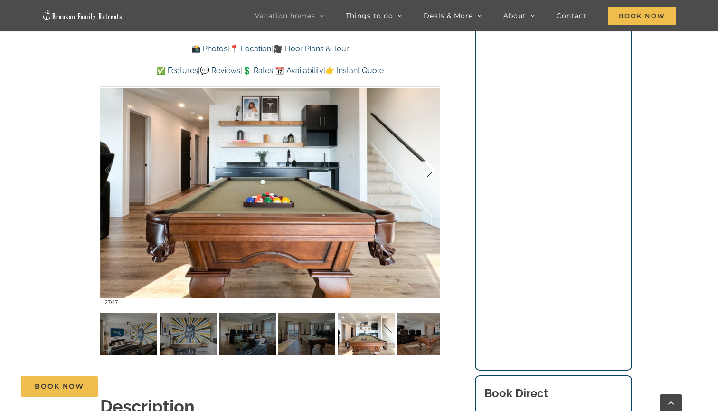
click at [429, 166] on div at bounding box center [420, 170] width 29 height 59
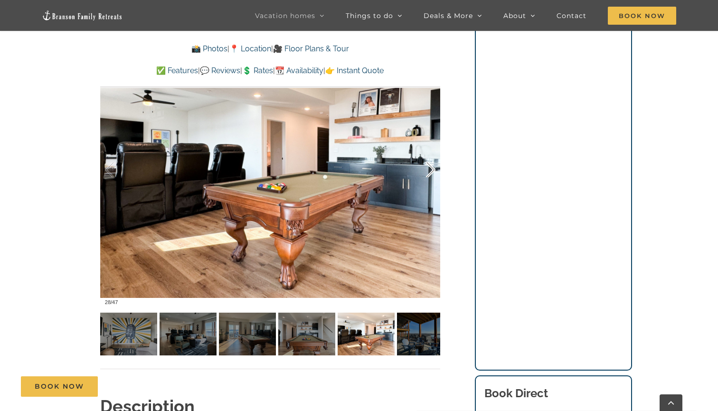
click at [429, 166] on div at bounding box center [420, 170] width 29 height 59
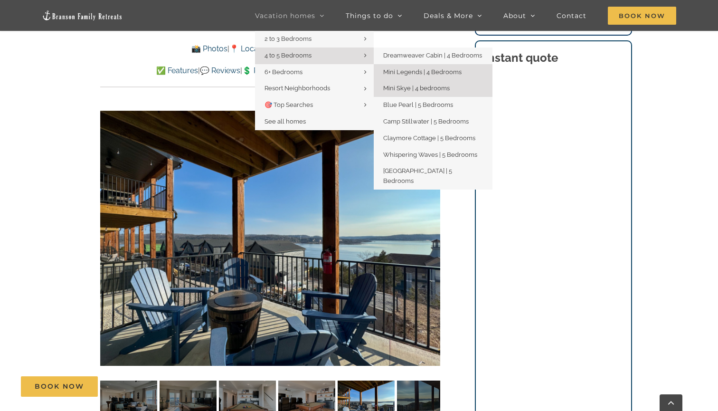
scroll to position [612, 0]
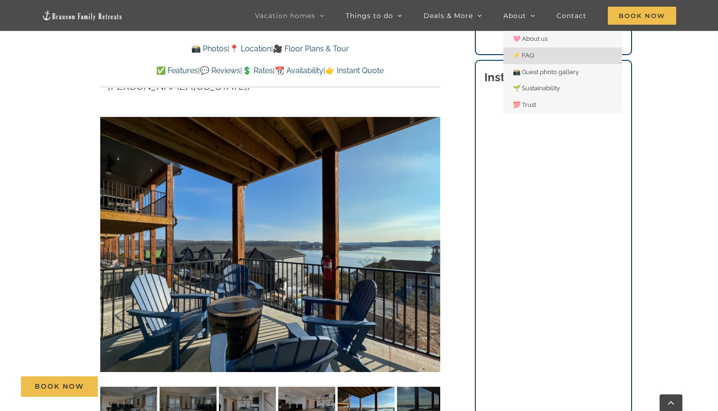
click at [522, 52] on span "⚡️ FAQ" at bounding box center [523, 55] width 21 height 7
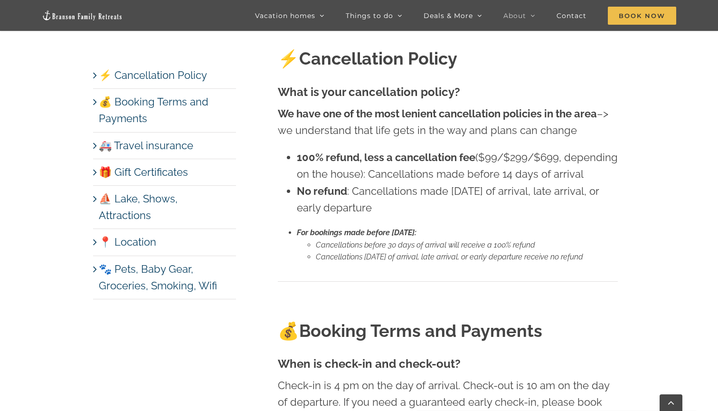
scroll to position [417, 0]
click at [131, 263] on link "🐾 Pets, Baby Gear, Groceries, Smoking, Wifi" at bounding box center [158, 277] width 118 height 29
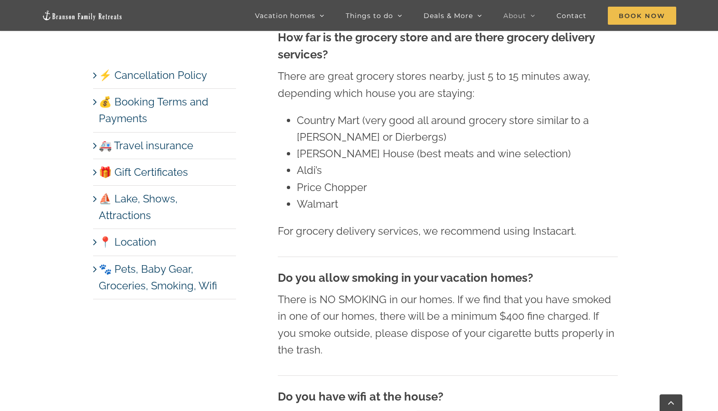
scroll to position [4952, 0]
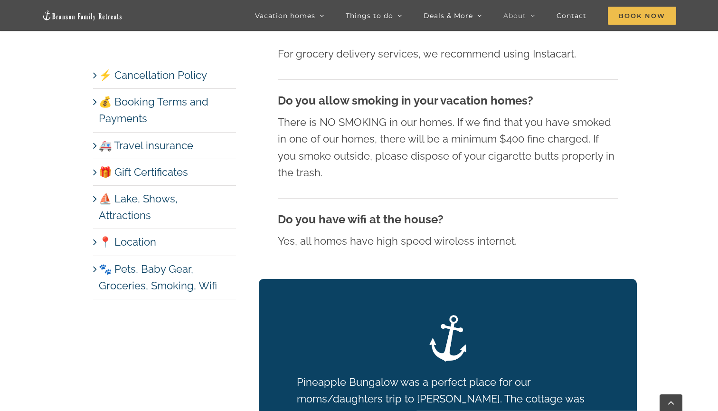
click at [146, 236] on link "📍 Location" at bounding box center [127, 242] width 57 height 12
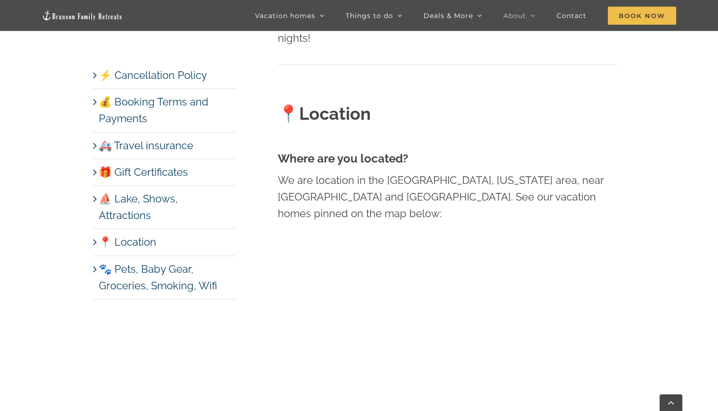
click at [160, 199] on link "⛵️ Lake, Shows, Attractions" at bounding box center [138, 206] width 79 height 29
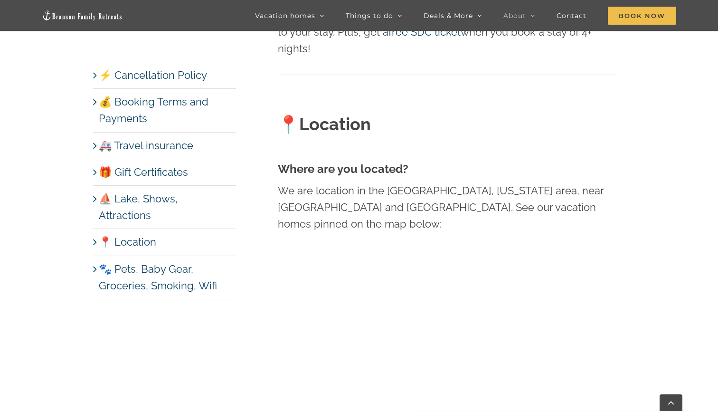
scroll to position [4186, 0]
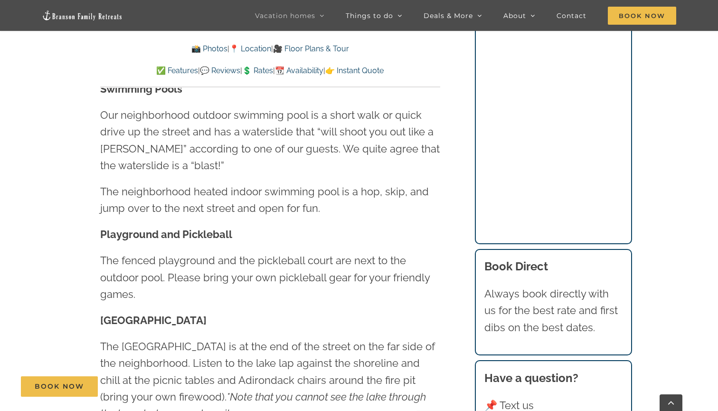
scroll to position [2467, 0]
